Goal: Complete application form: Complete application form

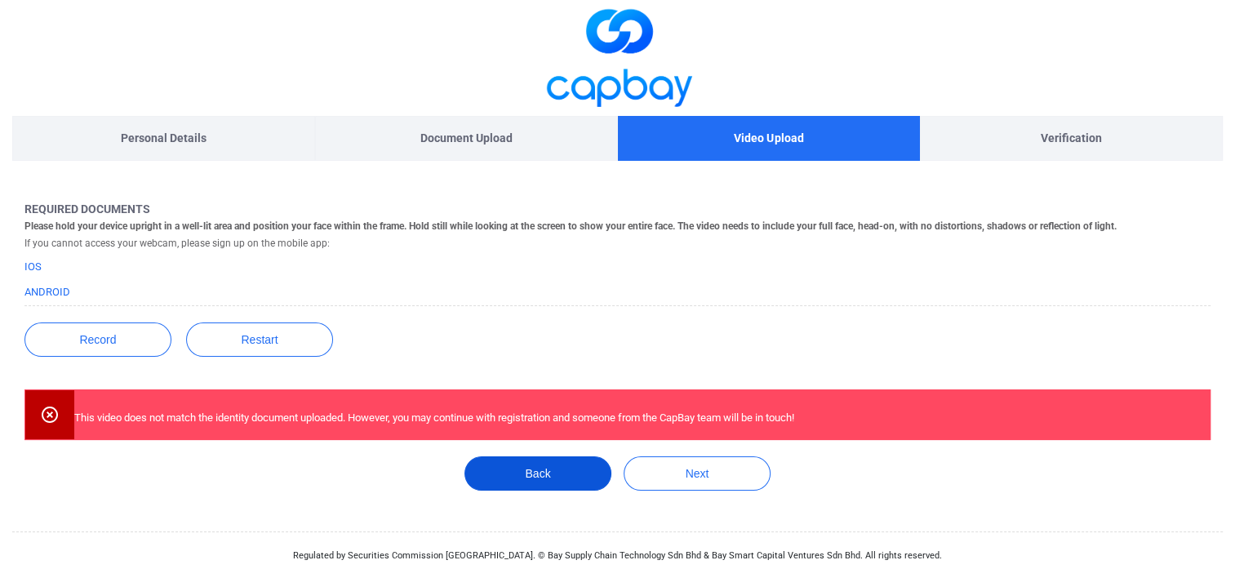
scroll to position [6, 0]
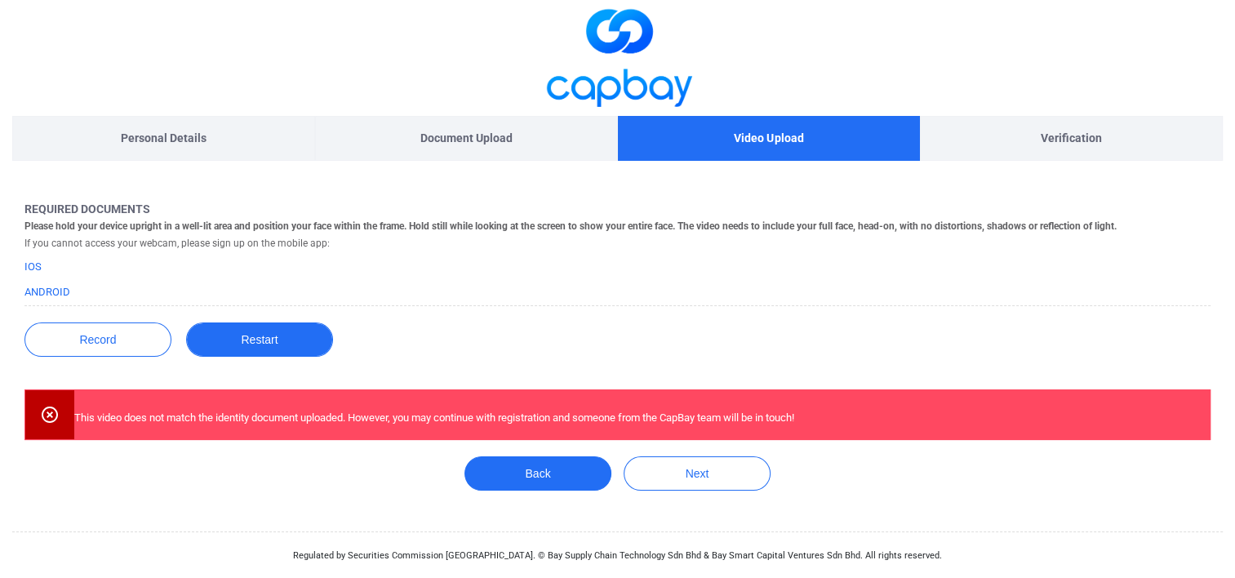
click at [254, 337] on button "Restart" at bounding box center [259, 339] width 147 height 34
click at [252, 333] on button "Restart" at bounding box center [259, 339] width 147 height 34
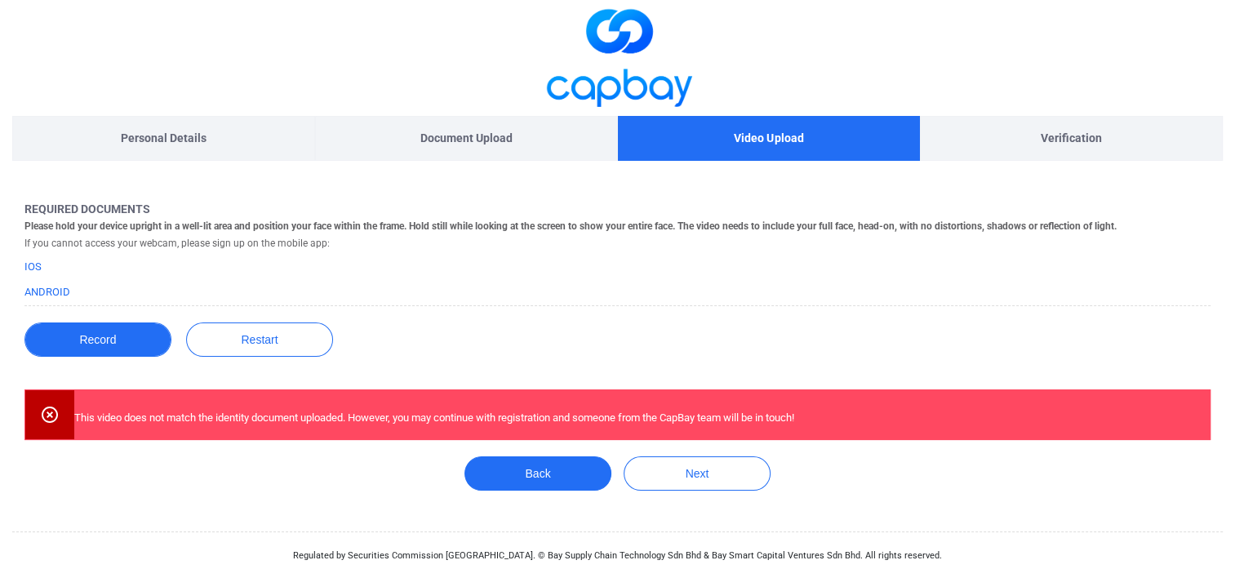
click at [85, 333] on button "Record" at bounding box center [97, 339] width 147 height 34
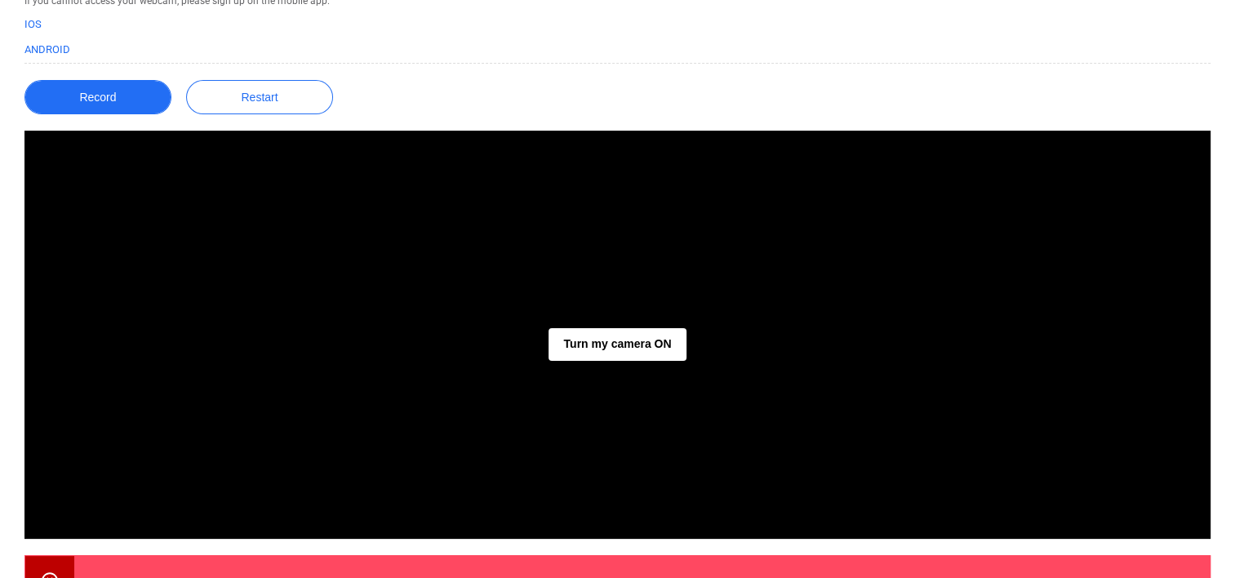
scroll to position [251, 0]
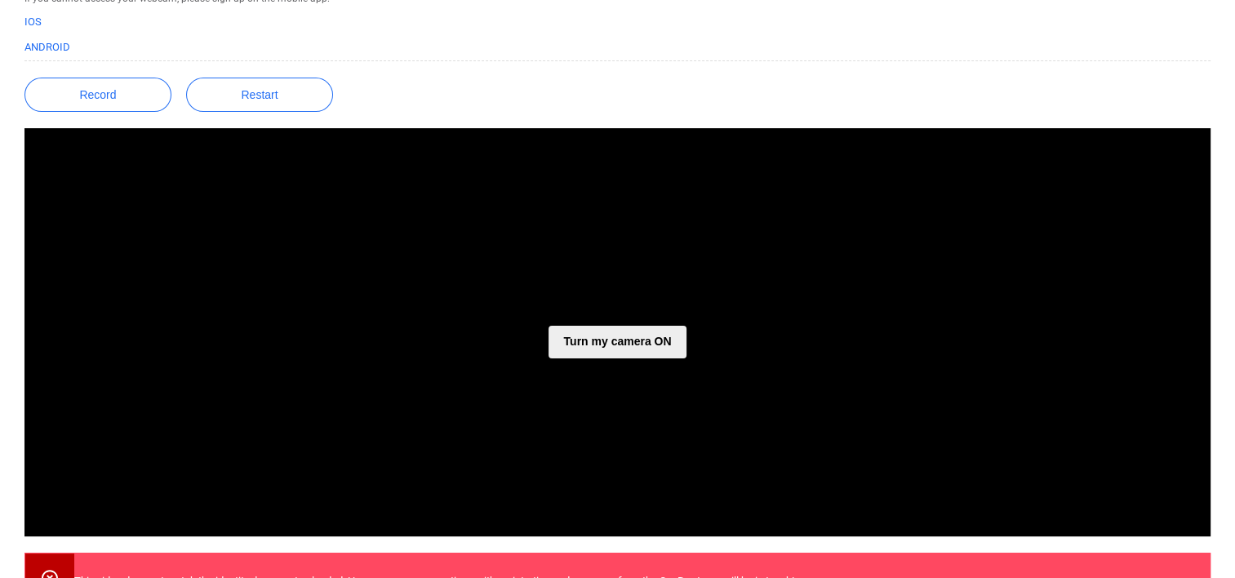
click at [597, 335] on button "Turn my camera ON" at bounding box center [617, 342] width 137 height 33
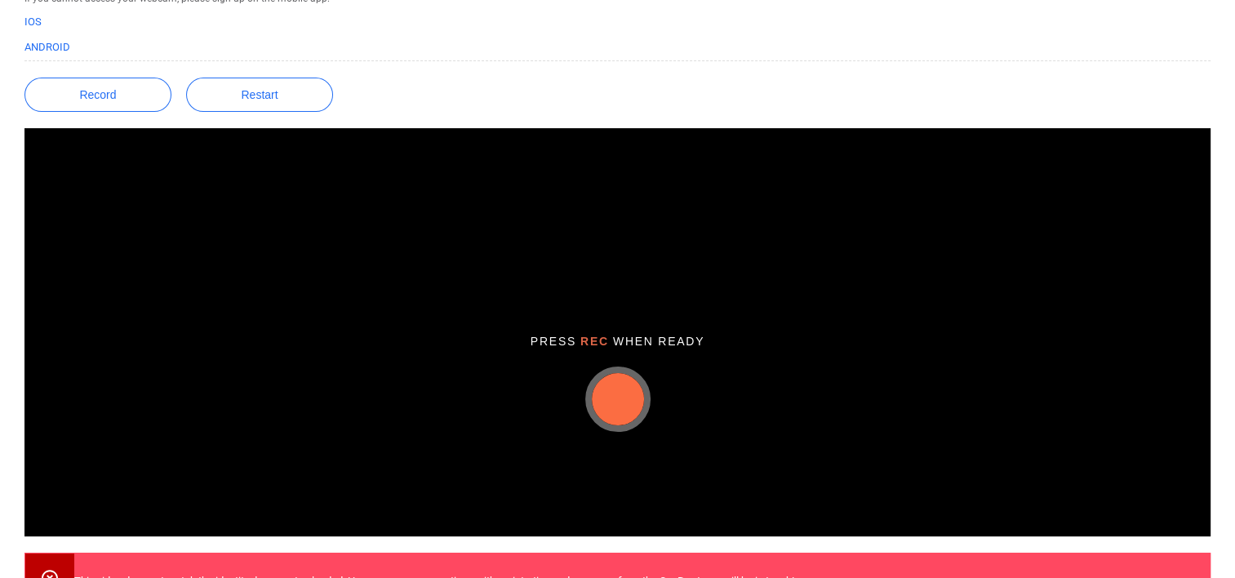
click at [619, 390] on button "button" at bounding box center [618, 399] width 52 height 52
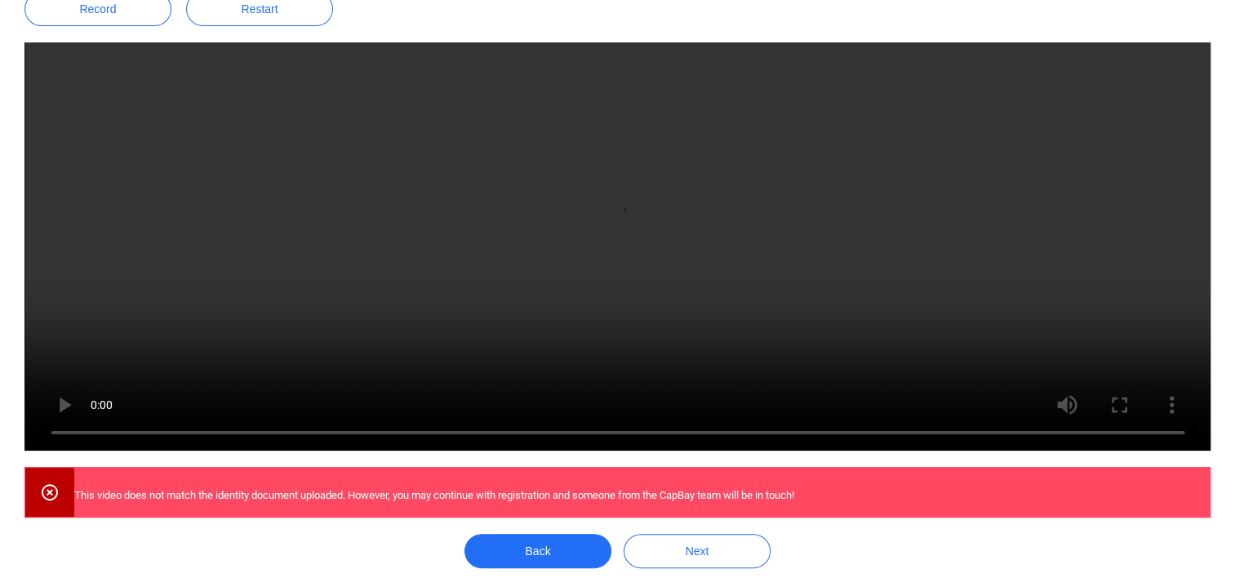
scroll to position [349, 0]
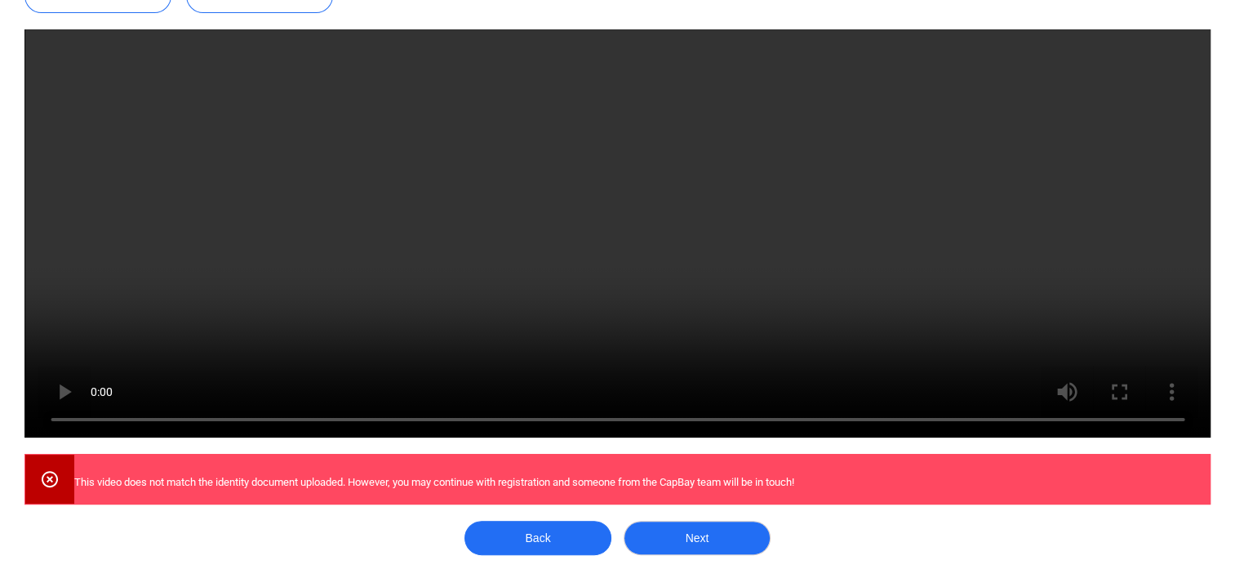
click at [704, 521] on button "Next" at bounding box center [697, 538] width 147 height 34
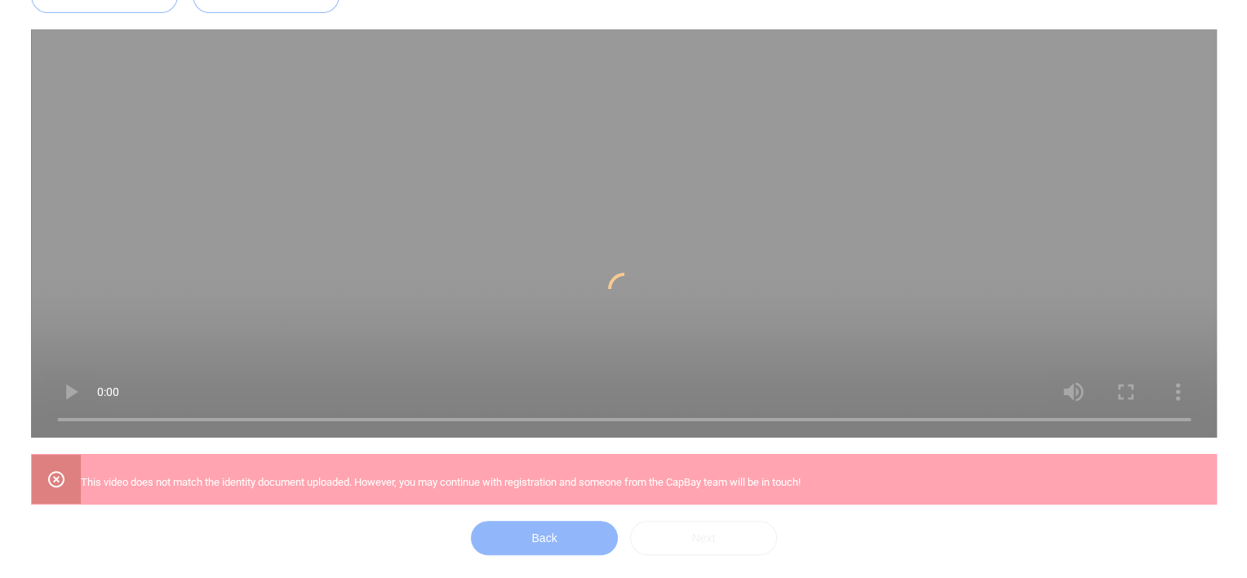
scroll to position [0, 0]
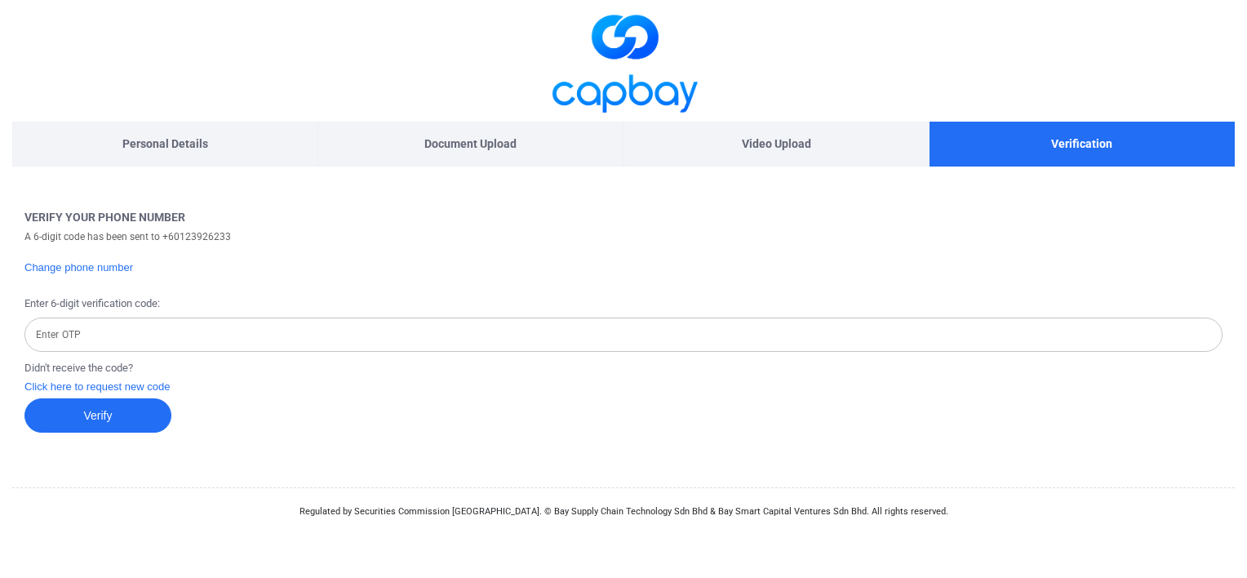
click at [297, 338] on input "Enter OTP" at bounding box center [623, 335] width 1198 height 34
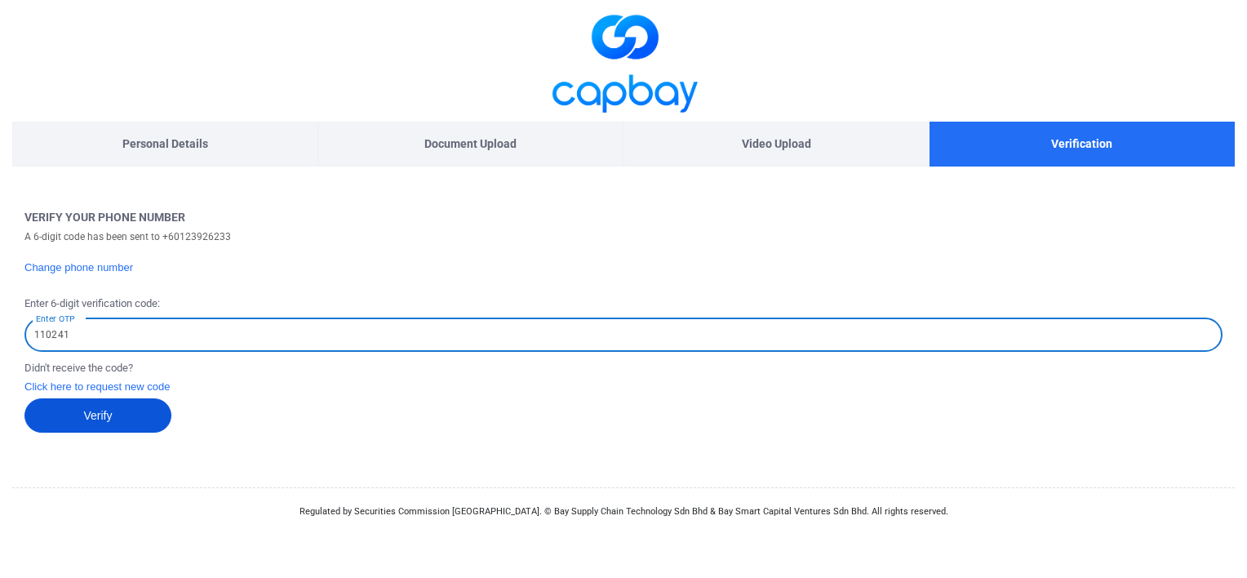
type input "110241"
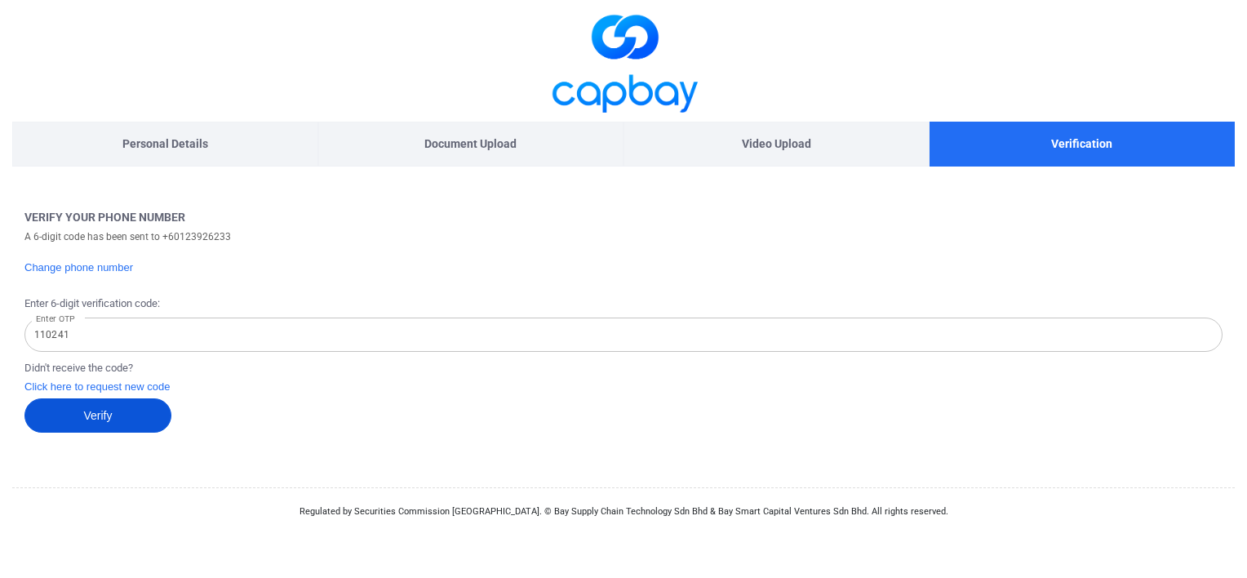
click at [96, 420] on button "Verify" at bounding box center [97, 415] width 147 height 34
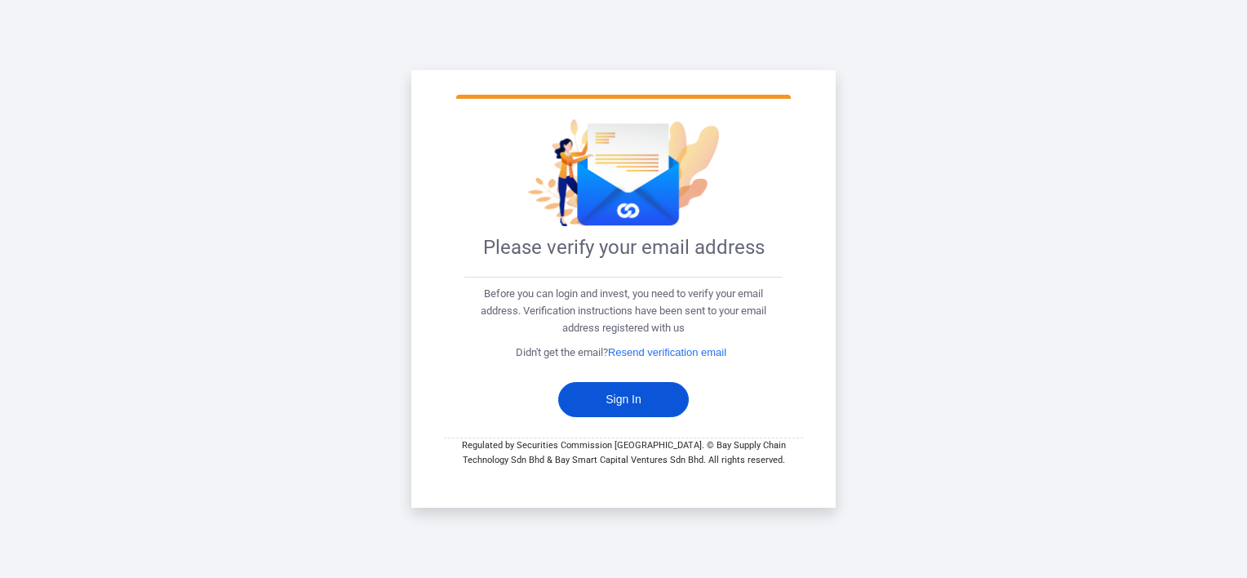
click at [611, 395] on button "Sign In" at bounding box center [623, 399] width 131 height 35
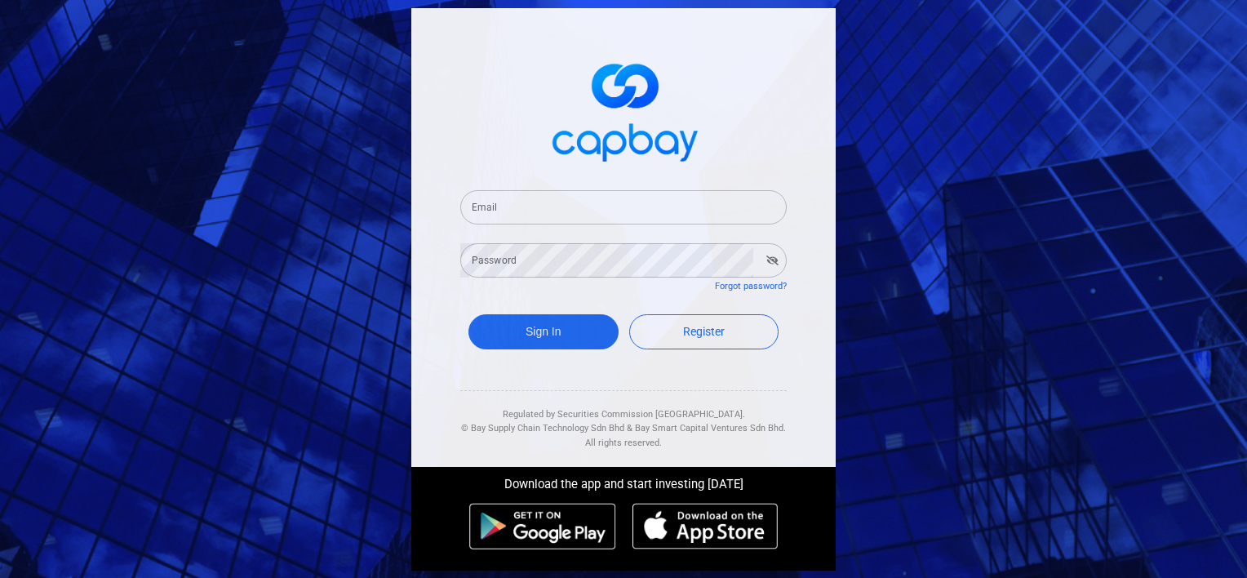
type input "[EMAIL_ADDRESS][DOMAIN_NAME]"
click at [535, 326] on button "Sign In" at bounding box center [544, 331] width 150 height 35
click at [767, 255] on icon "button" at bounding box center [772, 260] width 12 height 10
click at [522, 331] on button "Sign In" at bounding box center [544, 331] width 150 height 35
